Goal: Information Seeking & Learning: Learn about a topic

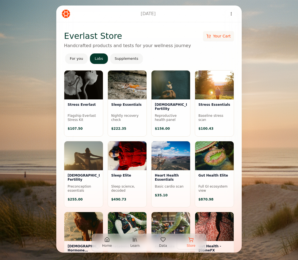
click at [109, 239] on icon "button" at bounding box center [107, 240] width 6 height 6
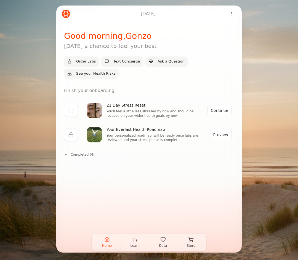
click at [134, 240] on icon "button" at bounding box center [134, 240] width 0 height 3
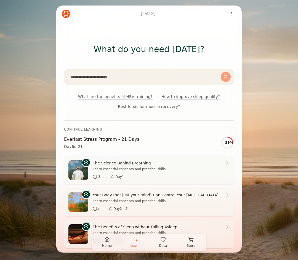
click at [107, 238] on icon "button" at bounding box center [107, 240] width 6 height 6
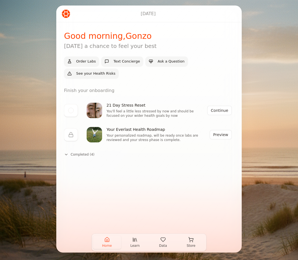
click at [223, 133] on button "Preview" at bounding box center [220, 134] width 22 height 9
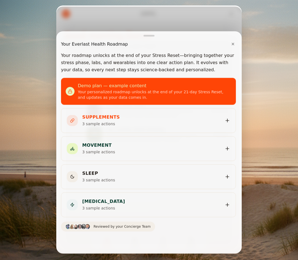
click at [265, 72] on div "Sep 29, 2025 Good morning , Gonzo Today's a chance to feel your best Order Labs…" at bounding box center [149, 130] width 298 height 260
click at [230, 43] on button "✕" at bounding box center [233, 44] width 8 height 11
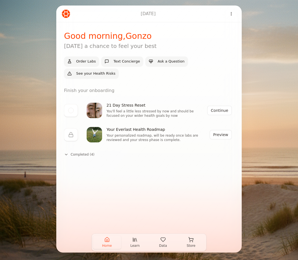
click at [136, 247] on span "Learn" at bounding box center [134, 246] width 9 height 4
click at [162, 242] on icon "button" at bounding box center [163, 240] width 6 height 6
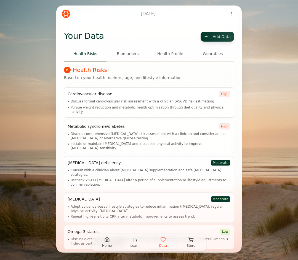
click at [134, 242] on icon "button" at bounding box center [135, 240] width 6 height 6
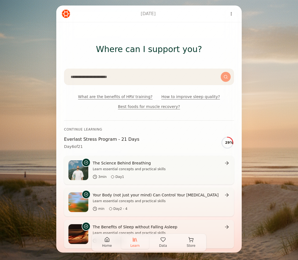
click at [163, 241] on icon "button" at bounding box center [163, 240] width 6 height 6
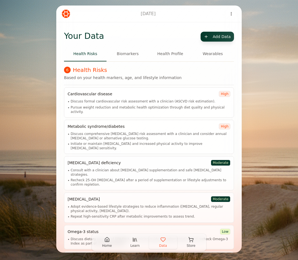
click at [157, 96] on div "Cardiovascular disease high" at bounding box center [149, 94] width 163 height 6
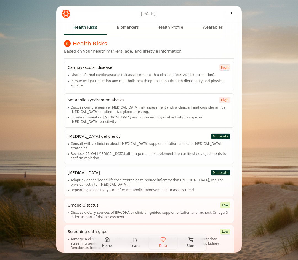
scroll to position [27, 0]
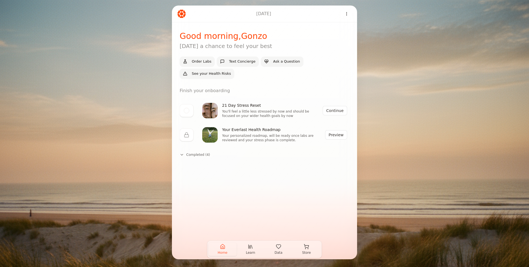
click at [277, 251] on span "Data" at bounding box center [279, 252] width 8 height 4
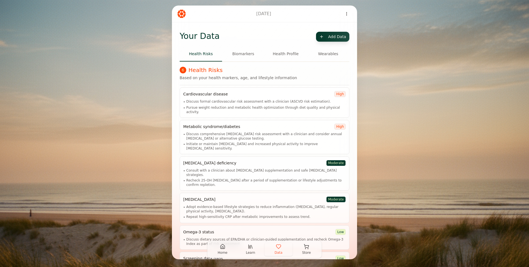
click at [250, 250] on button "Learn" at bounding box center [251, 249] width 28 height 13
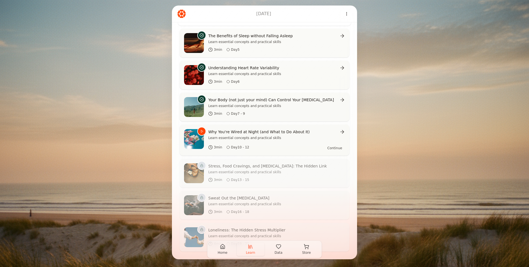
scroll to position [197, 0]
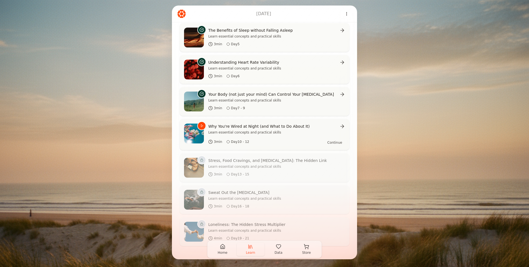
click at [226, 251] on span "Home" at bounding box center [223, 252] width 10 height 4
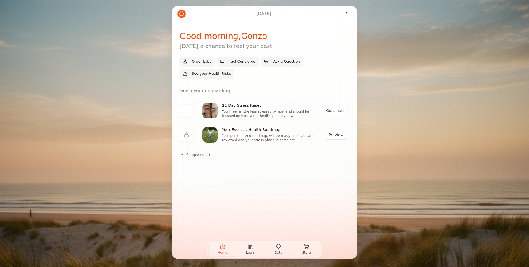
click at [280, 251] on span "Data" at bounding box center [279, 252] width 8 height 4
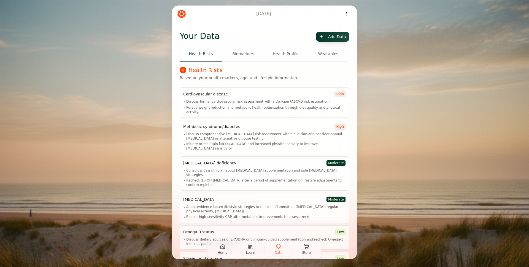
click at [238, 52] on button "Biomarkers" at bounding box center [243, 54] width 42 height 15
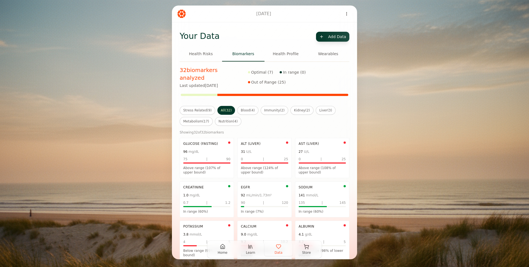
click at [203, 106] on button "Stress Related ( 9 )" at bounding box center [198, 110] width 36 height 9
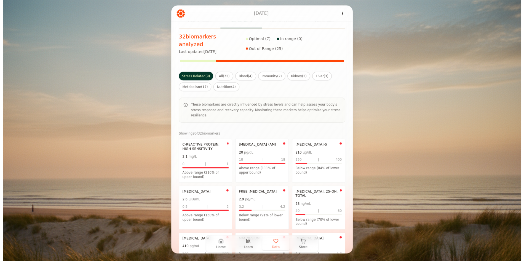
scroll to position [27, 0]
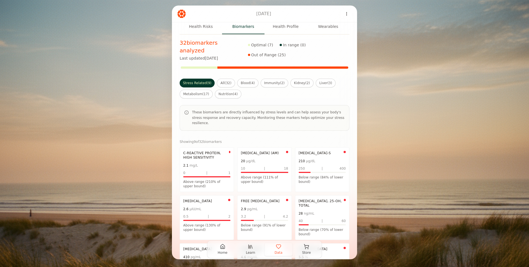
click at [194, 90] on button "Metabolism ( 17 )" at bounding box center [196, 94] width 33 height 9
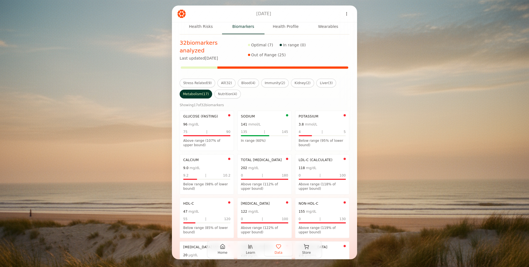
click at [194, 79] on button "Stress Related ( 9 )" at bounding box center [198, 83] width 36 height 9
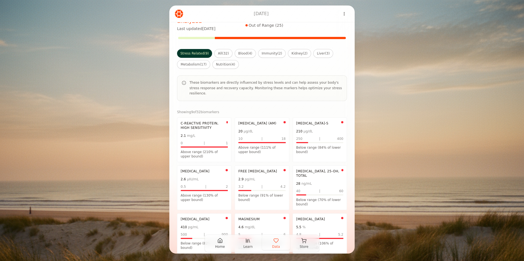
scroll to position [0, 0]
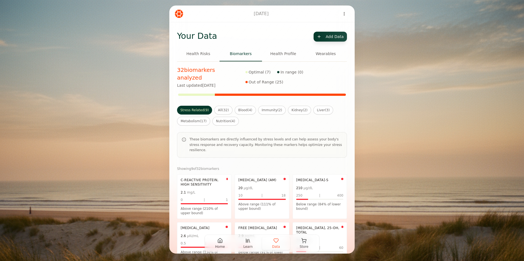
click at [224, 106] on button "All ( 32 )" at bounding box center [223, 110] width 18 height 9
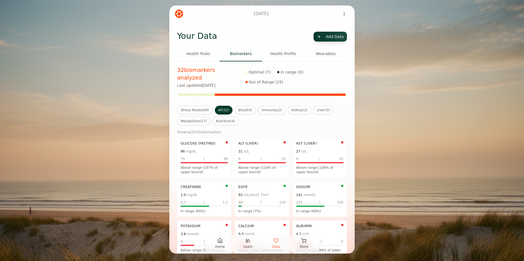
click at [193, 106] on button "Stress Related ( 9 )" at bounding box center [195, 110] width 36 height 9
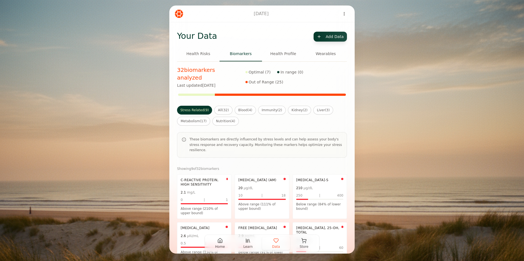
click at [277, 53] on button "Health Profile" at bounding box center [283, 54] width 42 height 15
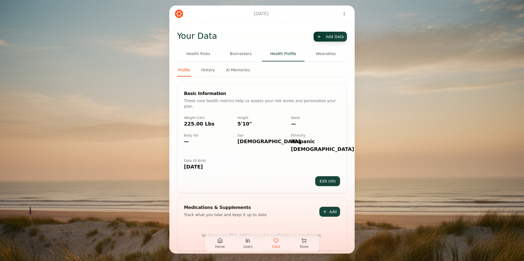
click at [329, 55] on button "Wearables" at bounding box center [325, 54] width 42 height 15
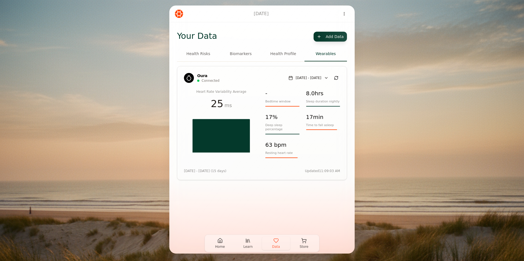
click at [204, 54] on button "Health Risks" at bounding box center [198, 54] width 42 height 15
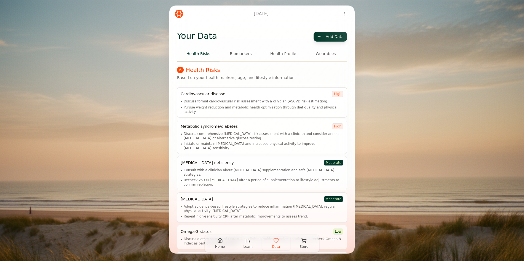
click at [219, 242] on icon "button" at bounding box center [219, 242] width 1 height 2
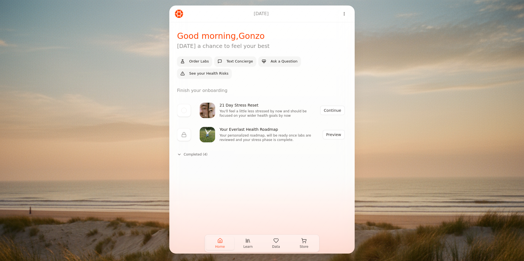
click at [250, 244] on button "Learn" at bounding box center [248, 243] width 28 height 13
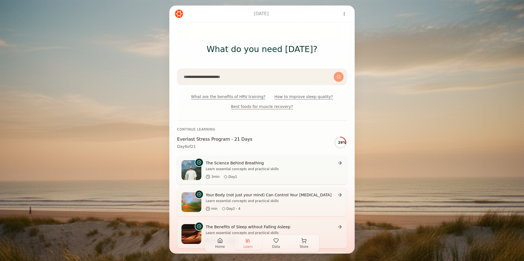
click at [219, 242] on icon "button" at bounding box center [219, 242] width 1 height 2
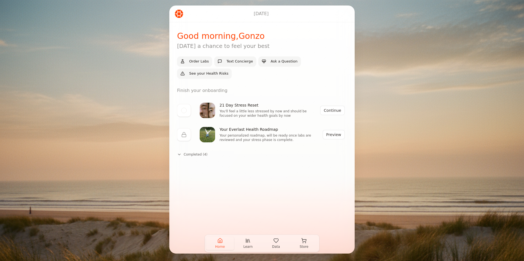
click at [280, 245] on button "Data" at bounding box center [276, 243] width 28 height 13
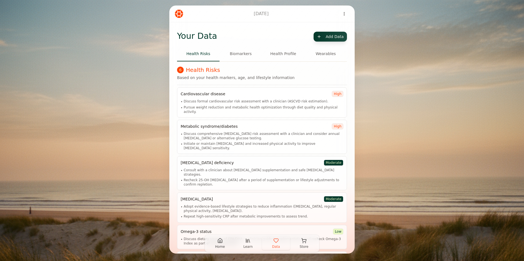
click at [332, 38] on html "[DATE] Your Data Add Data Health Risks Biomarkers Health Profile Wearables 6 He…" at bounding box center [262, 130] width 524 height 261
click at [407, 25] on html "[DATE] Your Data Add Data Health Risks Biomarkers Health Profile Wearables 6 He…" at bounding box center [262, 130] width 524 height 261
click at [370, 224] on div "[DATE] Your Data Add Data Health Risks Biomarkers Health Profile Wearables 6 He…" at bounding box center [262, 130] width 524 height 261
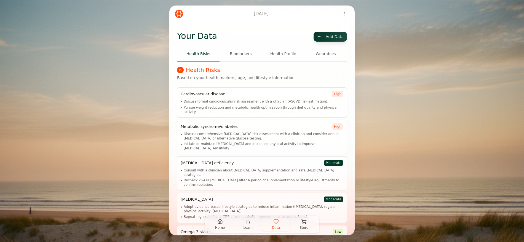
click at [302, 227] on span "Store" at bounding box center [303, 227] width 9 height 4
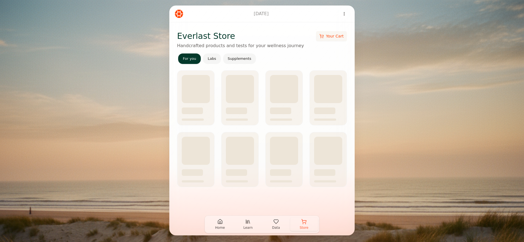
click at [184, 61] on button "For you" at bounding box center [189, 58] width 23 height 10
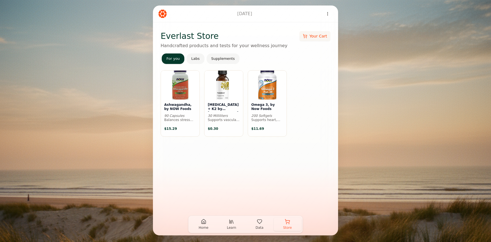
click at [182, 107] on h3 "Ashwagandha, by NOW Foods" at bounding box center [180, 107] width 32 height 9
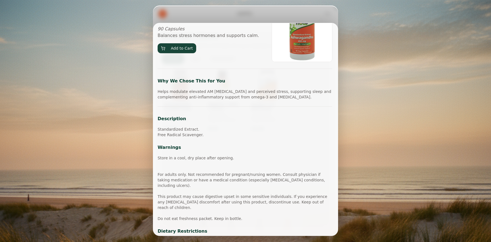
scroll to position [67, 0]
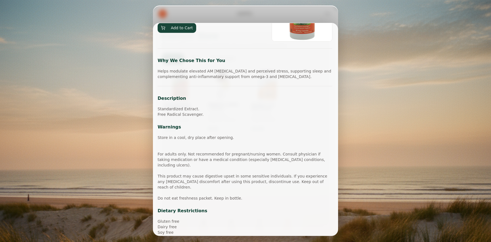
click at [193, 71] on p "Helps modulate elevated AM [MEDICAL_DATA] and perceived stress, supporting slee…" at bounding box center [245, 73] width 175 height 11
drag, startPoint x: 183, startPoint y: 75, endPoint x: 232, endPoint y: 81, distance: 48.9
click at [230, 79] on p "Helps modulate elevated AM [MEDICAL_DATA] and perceived stress, supporting slee…" at bounding box center [245, 73] width 175 height 11
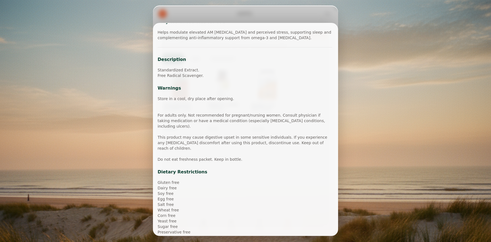
scroll to position [0, 0]
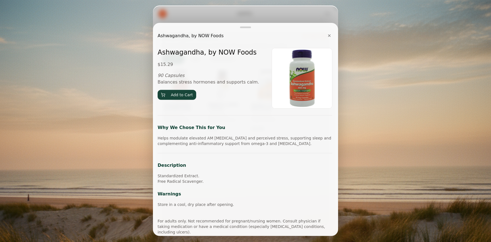
click at [330, 36] on button "✕" at bounding box center [330, 35] width 8 height 11
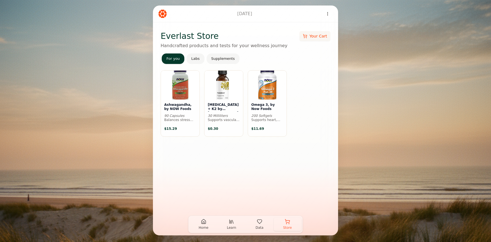
click at [217, 93] on div at bounding box center [224, 85] width 39 height 29
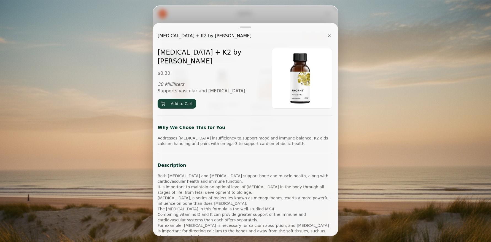
click at [328, 35] on button "✕" at bounding box center [330, 35] width 8 height 11
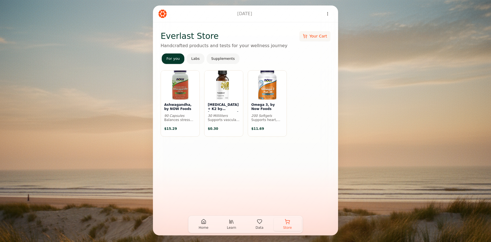
click at [272, 103] on h3 "Omega 3, by Now Foods" at bounding box center [267, 107] width 32 height 9
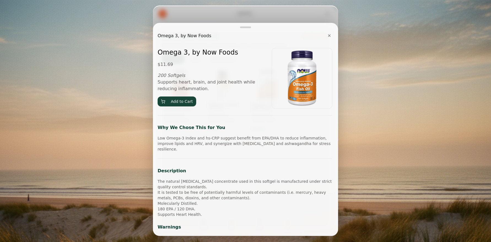
click at [331, 37] on button "✕" at bounding box center [330, 35] width 8 height 11
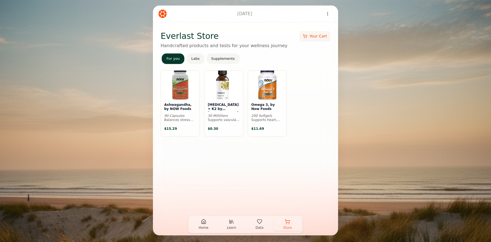
click at [195, 61] on button "Labs" at bounding box center [196, 58] width 18 height 10
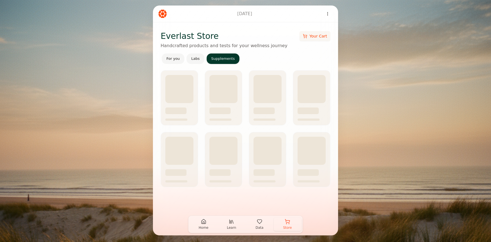
click at [217, 60] on button "Supplements" at bounding box center [223, 58] width 33 height 10
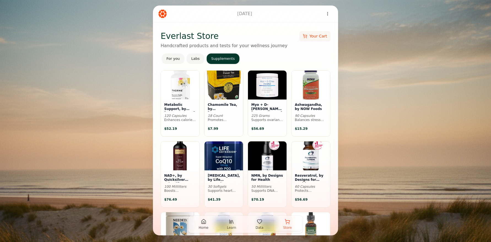
click at [195, 58] on button "Labs" at bounding box center [196, 58] width 18 height 10
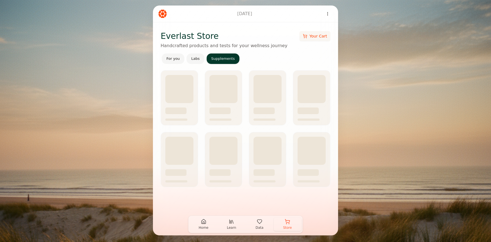
click at [215, 59] on button "Supplements" at bounding box center [223, 58] width 33 height 10
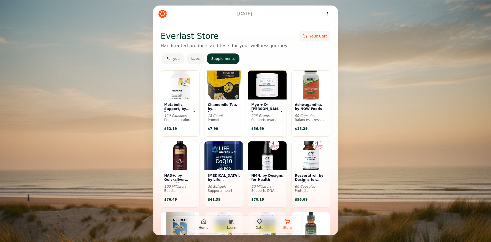
click at [195, 60] on button "Labs" at bounding box center [196, 58] width 18 height 10
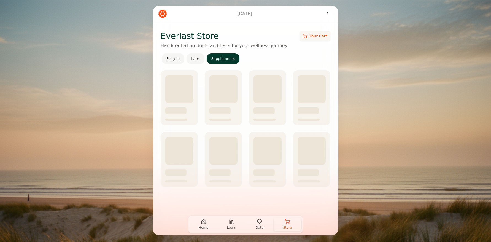
click at [219, 58] on button "Supplements" at bounding box center [223, 58] width 33 height 10
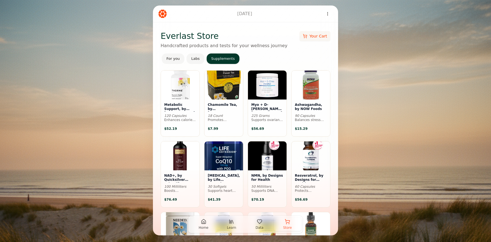
click at [200, 58] on button "Labs" at bounding box center [196, 58] width 18 height 10
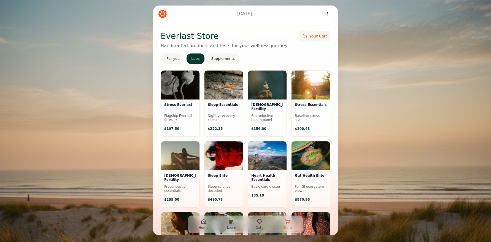
click at [218, 65] on div "For you Labs Supplements Stress Everlast Flagship Everlast Stress Kit $ 107.50 …" at bounding box center [246, 237] width 170 height 366
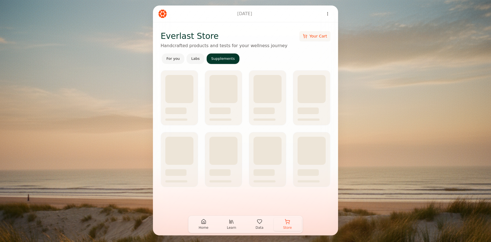
click at [220, 63] on button "Supplements" at bounding box center [223, 58] width 33 height 10
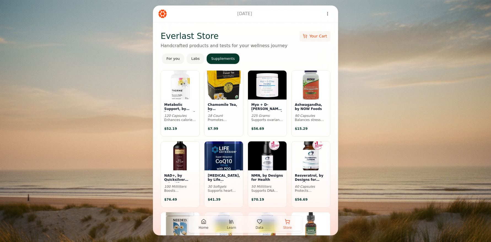
click at [175, 60] on button "For you" at bounding box center [173, 58] width 23 height 10
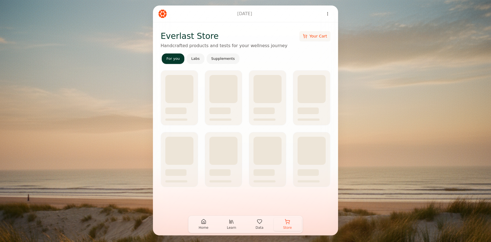
click at [262, 227] on span "Data" at bounding box center [260, 227] width 8 height 4
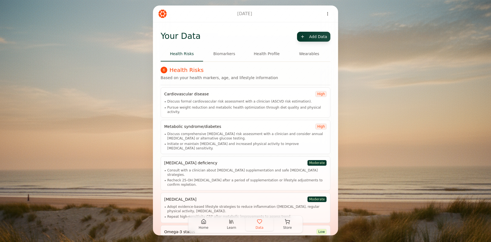
click at [281, 225] on button "Store" at bounding box center [288, 224] width 28 height 13
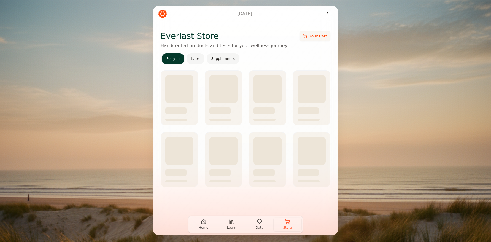
click at [173, 61] on button "For you" at bounding box center [173, 58] width 23 height 10
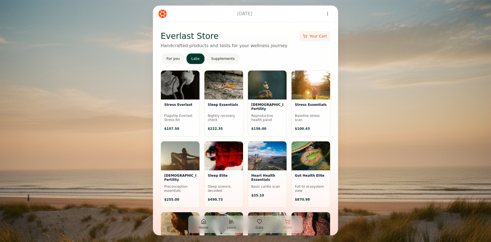
click at [197, 59] on button "Labs" at bounding box center [196, 58] width 18 height 10
click at [176, 105] on h3 "Stress Everlast" at bounding box center [180, 107] width 32 height 9
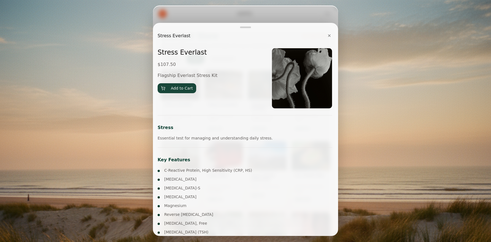
click at [330, 35] on button "✕" at bounding box center [330, 35] width 8 height 11
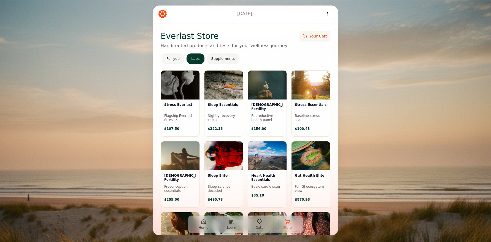
click at [206, 225] on button "Home" at bounding box center [204, 224] width 28 height 13
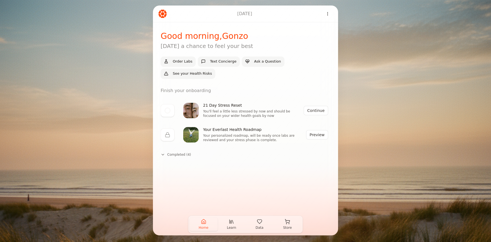
click at [164, 154] on icon at bounding box center [163, 154] width 4 height 4
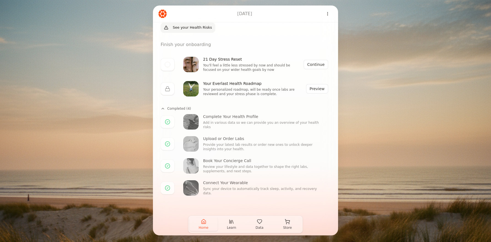
scroll to position [50, 0]
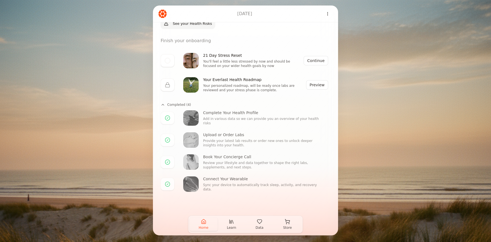
click at [232, 227] on span "Learn" at bounding box center [231, 227] width 9 height 4
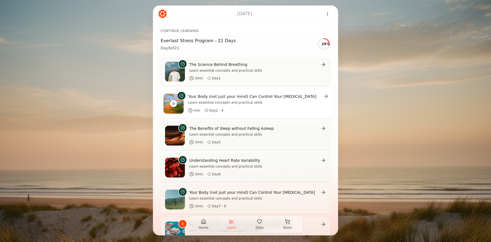
scroll to position [111, 0]
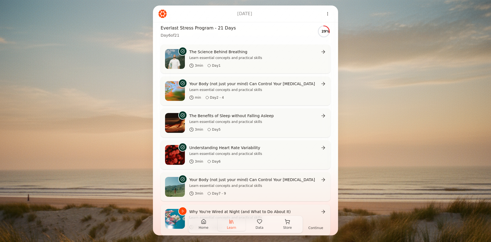
click at [260, 224] on icon "button" at bounding box center [260, 222] width 6 height 6
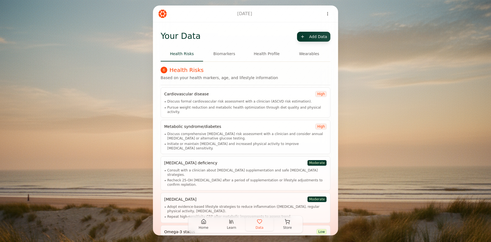
click at [200, 227] on span "Home" at bounding box center [204, 227] width 10 height 4
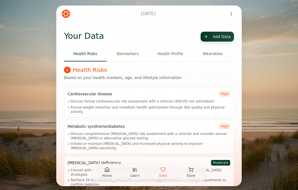
scroll to position [27, 0]
